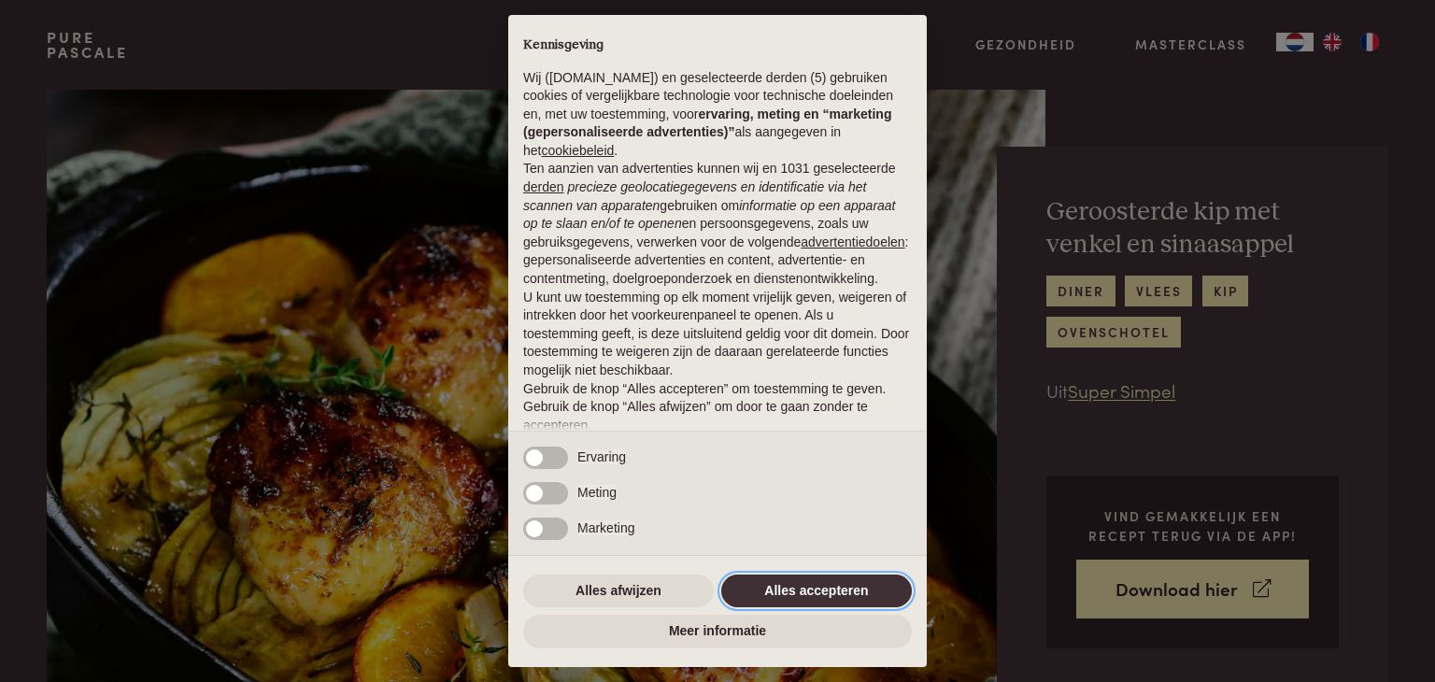
click at [803, 586] on button "Alles accepteren" at bounding box center [816, 592] width 191 height 34
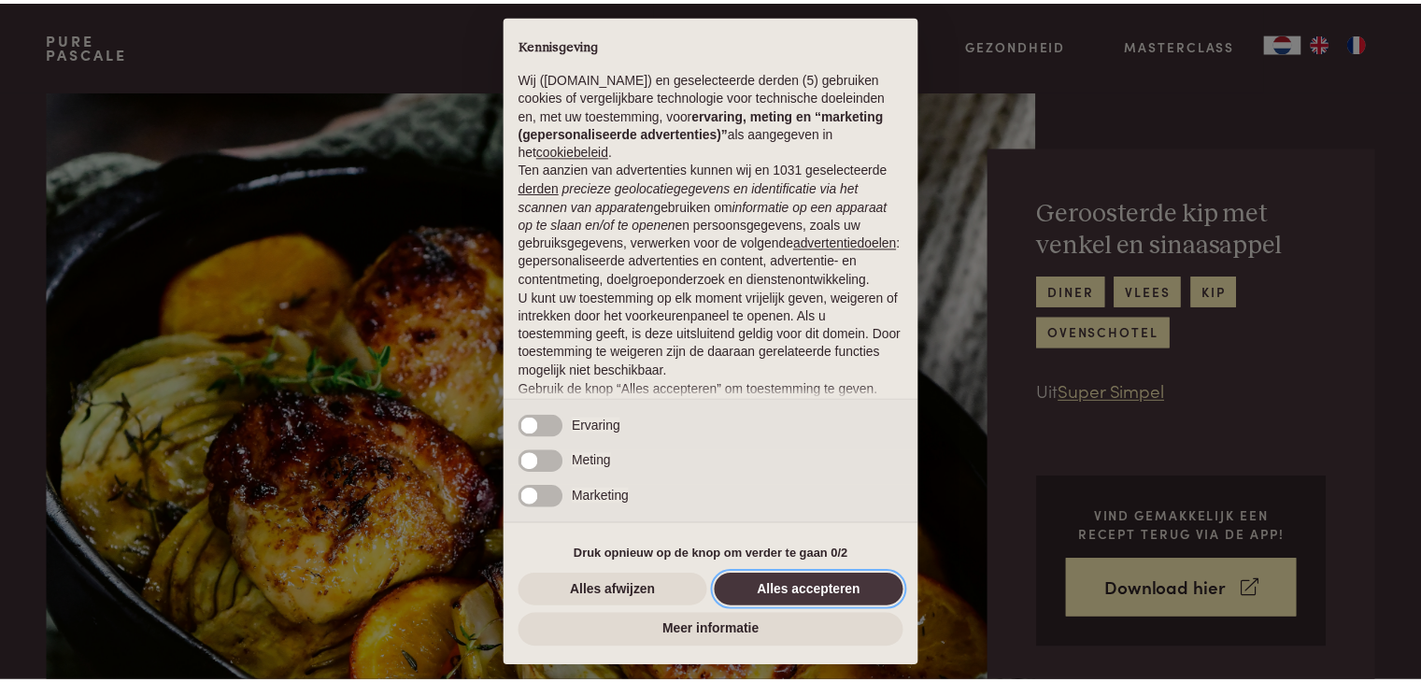
scroll to position [178, 0]
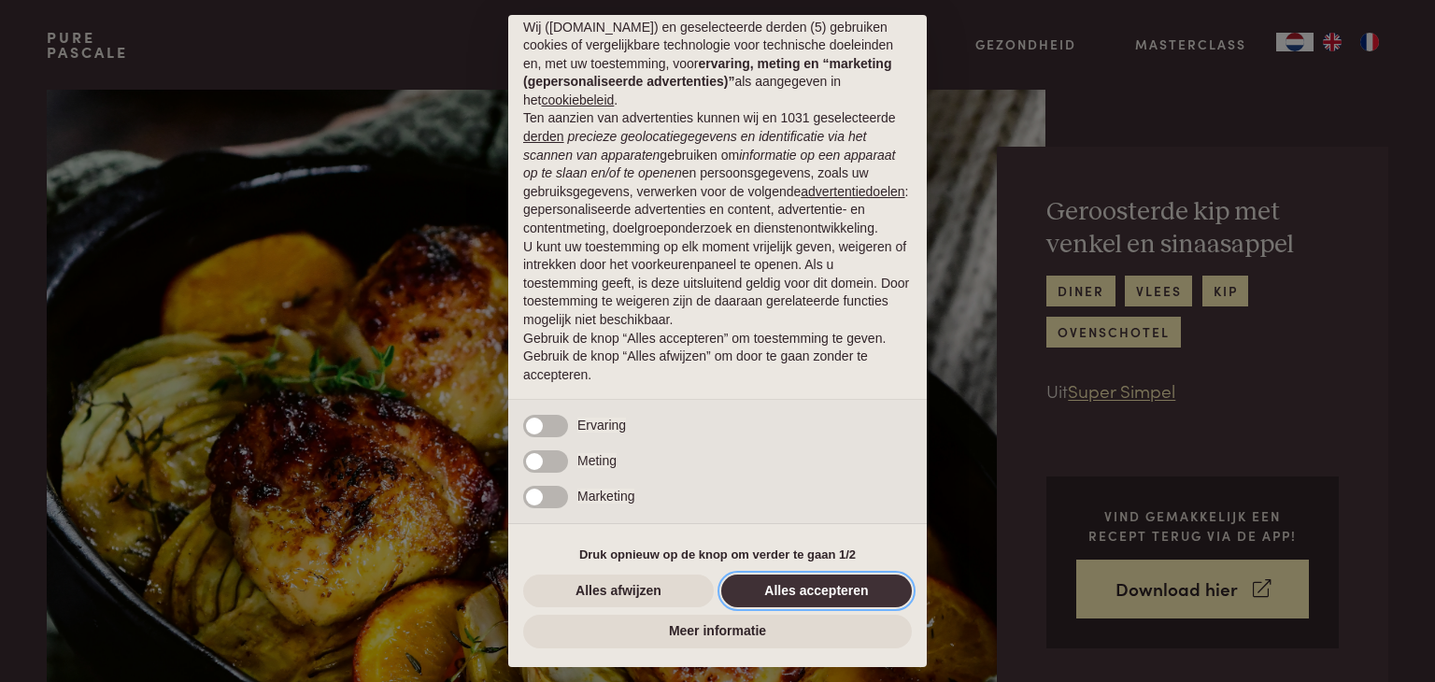
click at [837, 587] on button "Alles accepteren" at bounding box center [816, 592] width 191 height 34
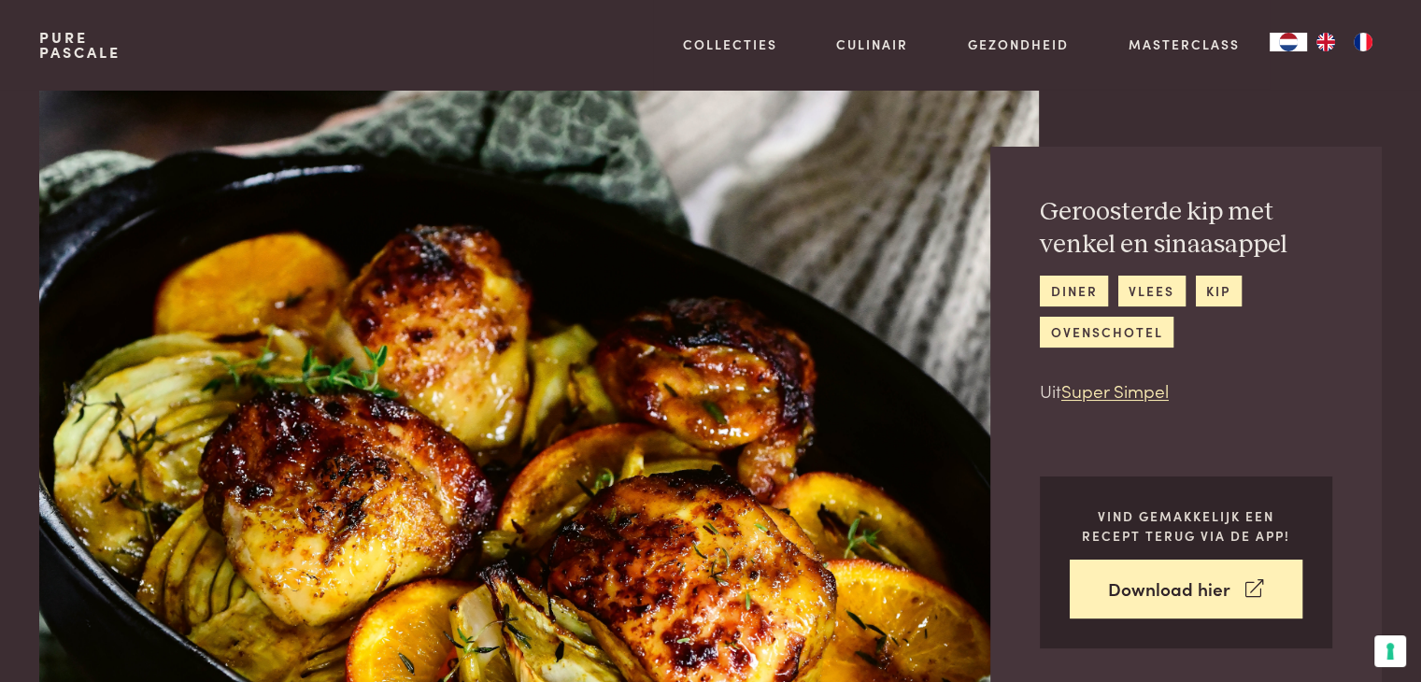
click at [1364, 38] on img "FR" at bounding box center [1363, 42] width 22 height 19
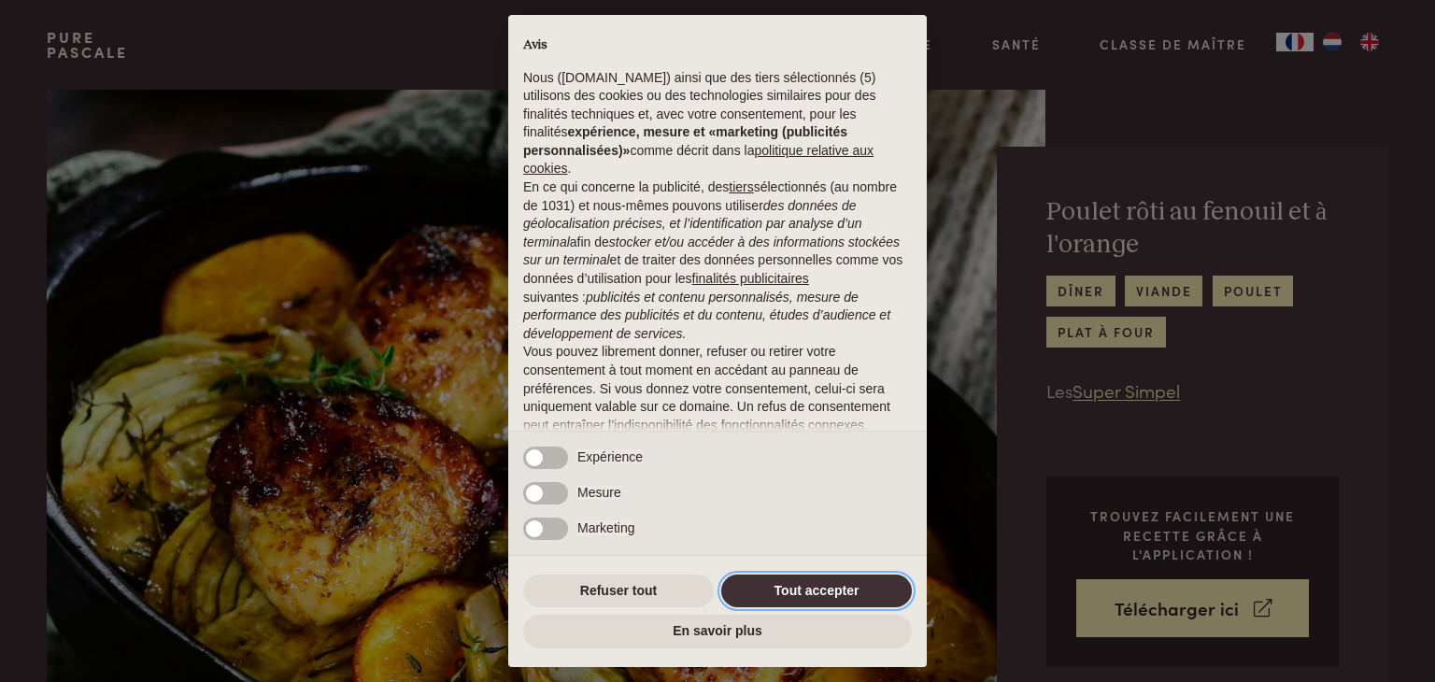
click at [808, 582] on button "Tout accepter" at bounding box center [816, 592] width 191 height 34
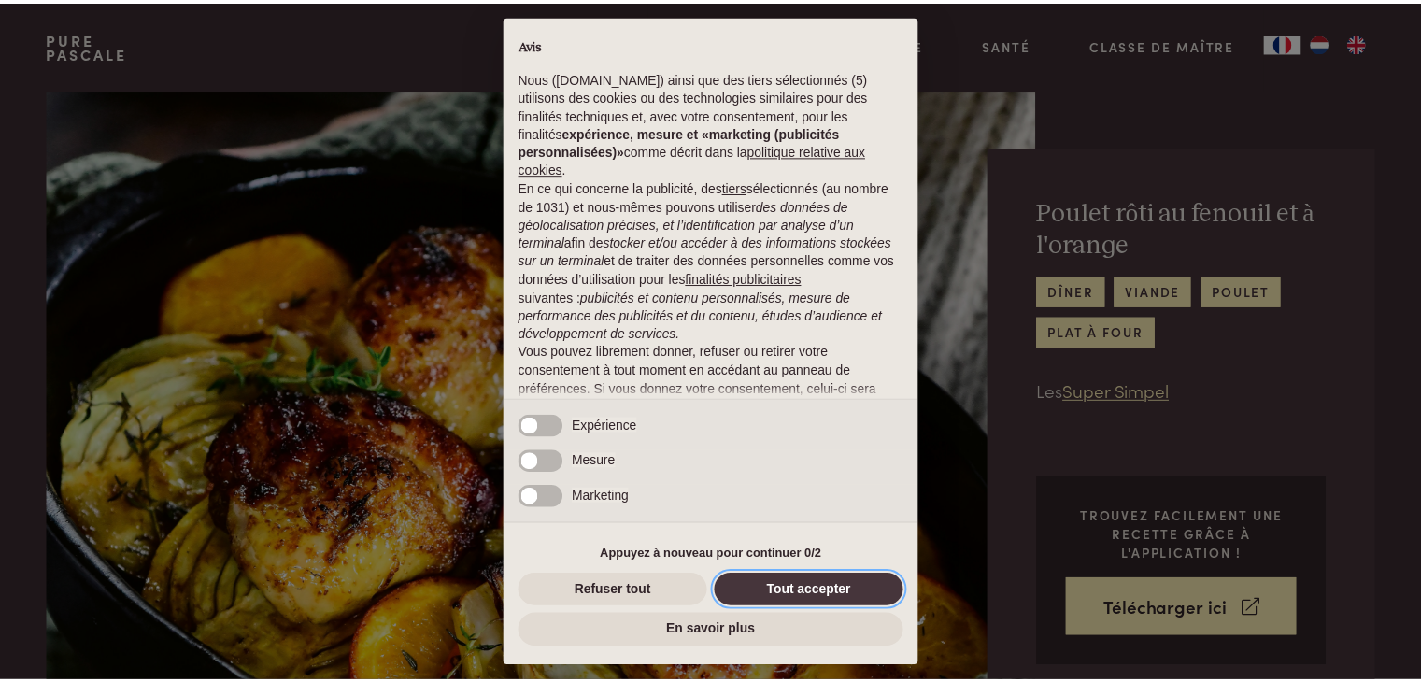
scroll to position [220, 0]
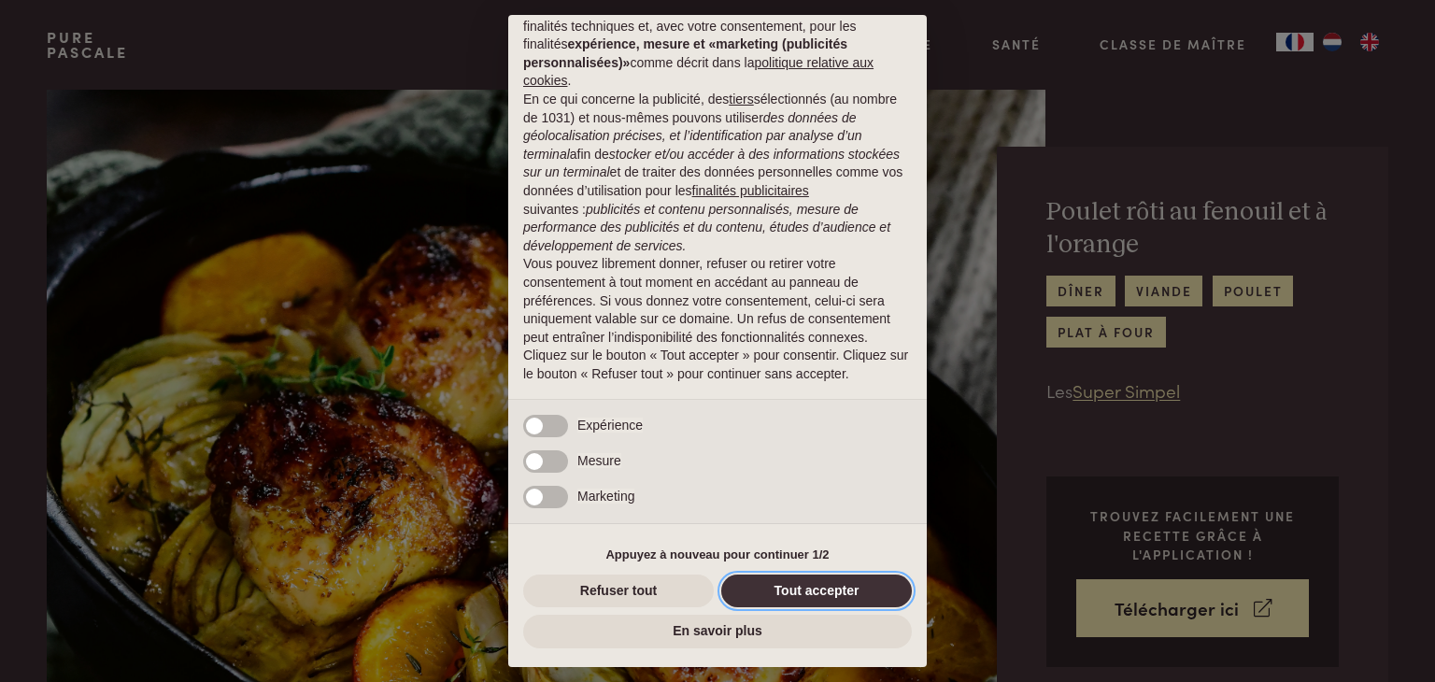
click at [788, 585] on button "Tout accepter" at bounding box center [816, 592] width 191 height 34
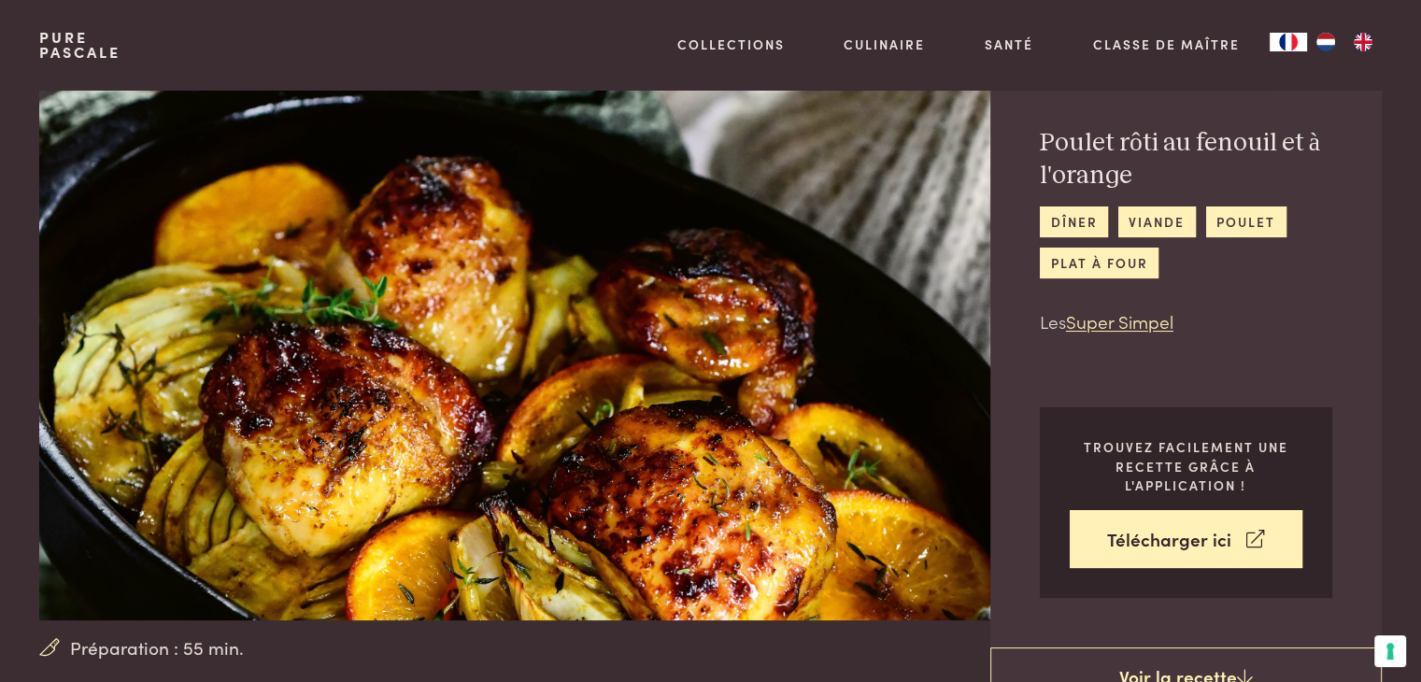
scroll to position [0, 0]
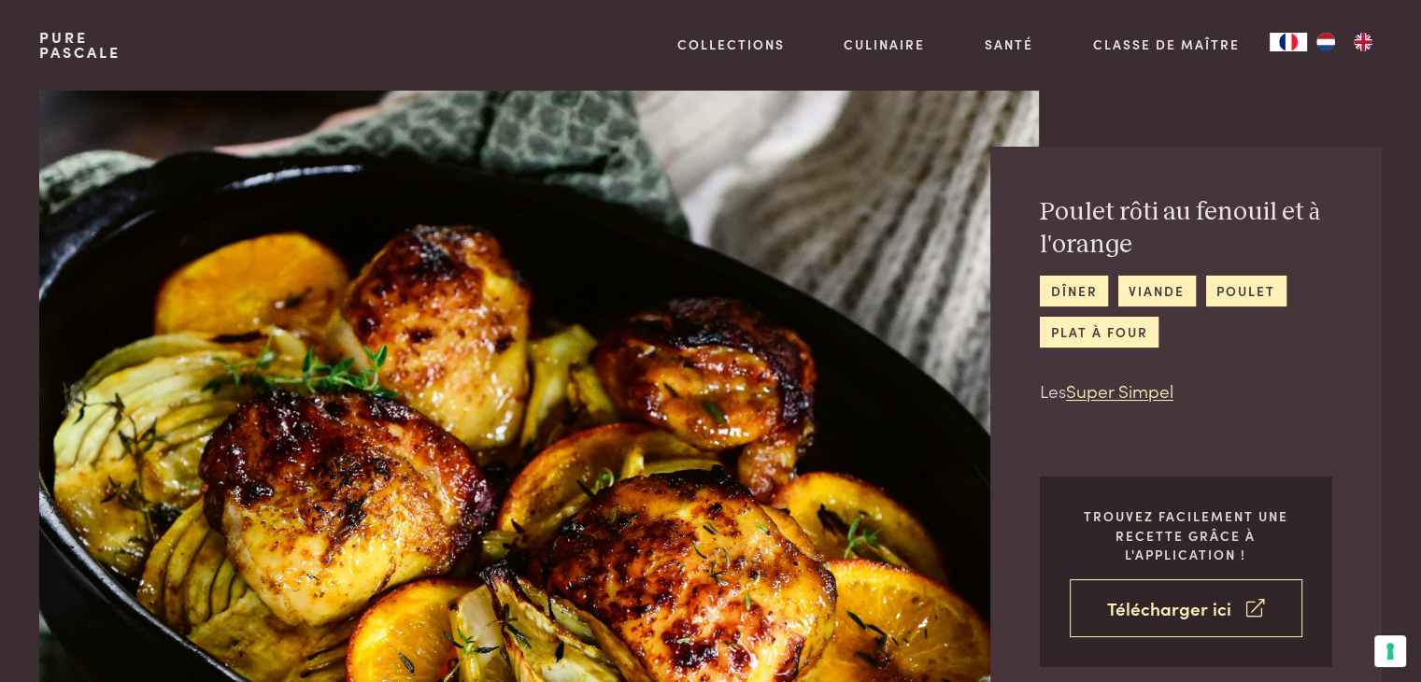
click at [1142, 620] on link "Télécharger ici" at bounding box center [1186, 608] width 233 height 59
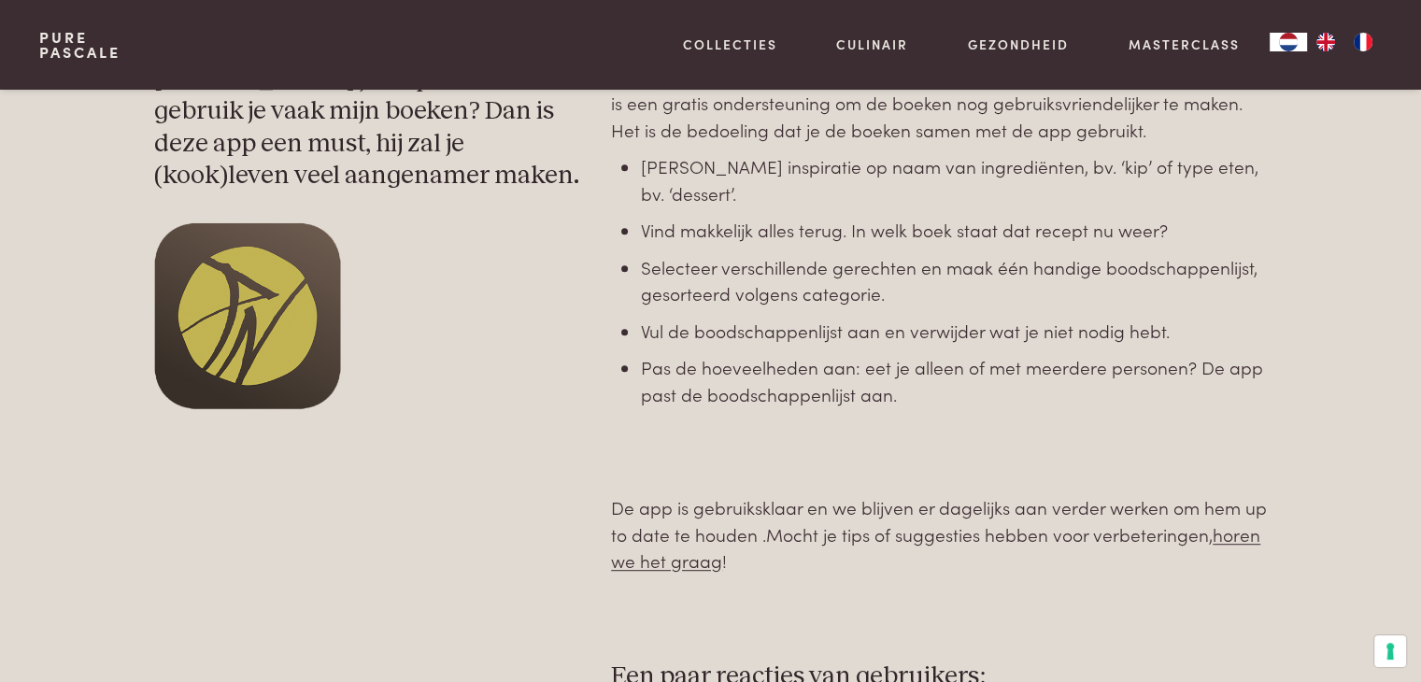
scroll to position [136, 0]
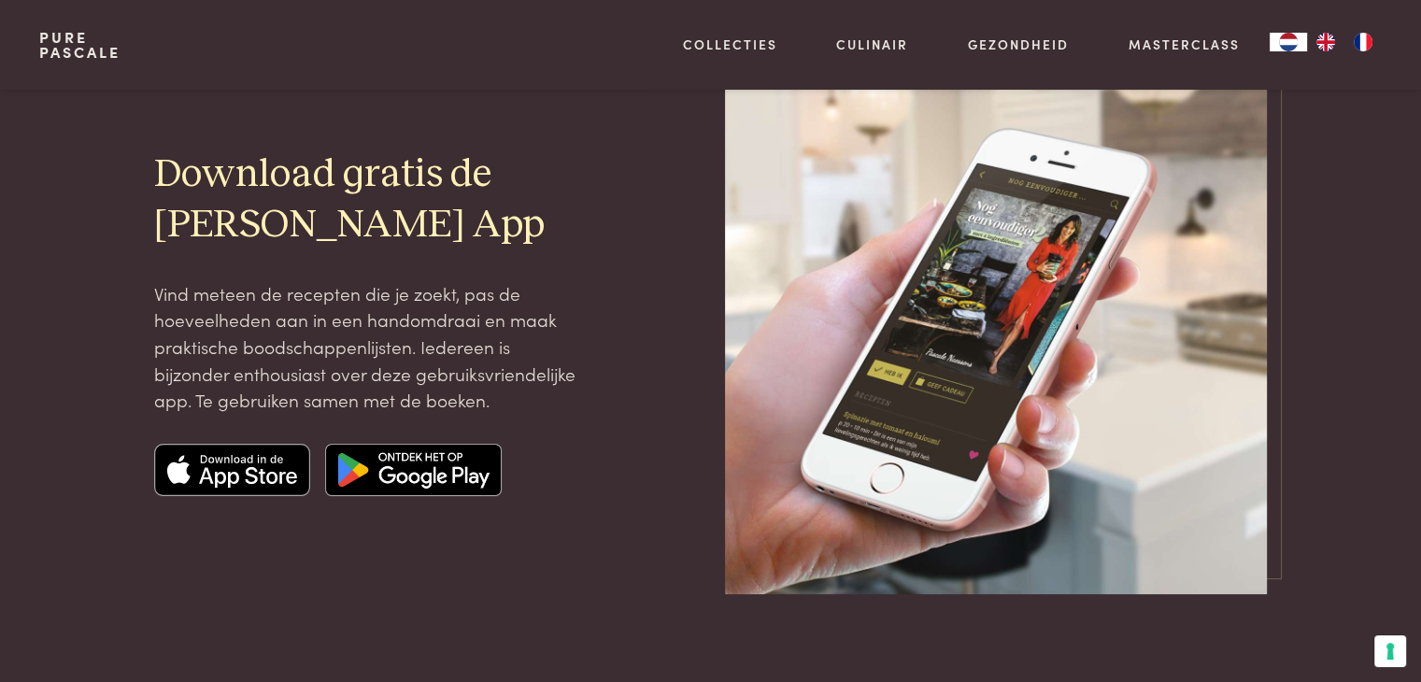
click at [248, 476] on img at bounding box center [232, 470] width 157 height 52
